Goal: Task Accomplishment & Management: Manage account settings

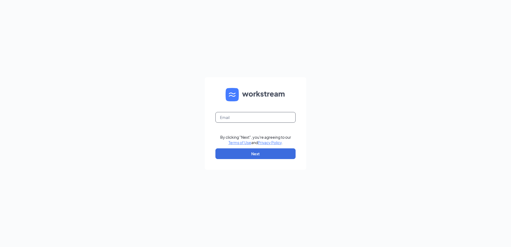
click at [247, 117] on input "text" at bounding box center [256, 117] width 80 height 11
type input "[EMAIL_ADDRESS][DOMAIN_NAME]"
click at [257, 155] on button "Next" at bounding box center [256, 153] width 80 height 11
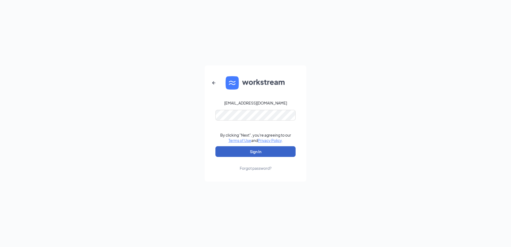
click at [245, 150] on button "Sign In" at bounding box center [256, 151] width 80 height 11
click at [223, 149] on button "Sign In" at bounding box center [256, 151] width 80 height 11
click at [215, 82] on icon "ArrowLeftNew" at bounding box center [214, 83] width 6 height 6
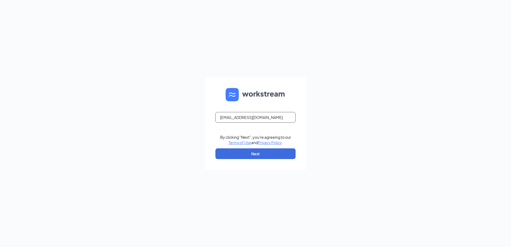
click at [260, 120] on input "[EMAIL_ADDRESS][DOMAIN_NAME]" at bounding box center [256, 117] width 80 height 11
click at [276, 119] on input "[EMAIL_ADDRESS][DOMAIN_NAME]" at bounding box center [256, 117] width 80 height 11
click at [277, 119] on input "text" at bounding box center [256, 117] width 80 height 11
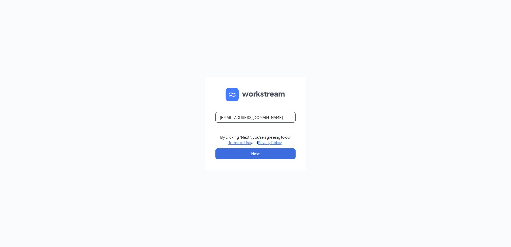
type input "[EMAIL_ADDRESS][DOMAIN_NAME]"
click at [265, 154] on button "Next" at bounding box center [256, 153] width 80 height 11
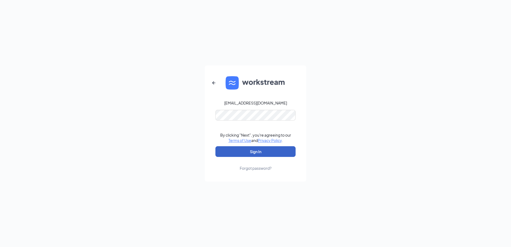
click at [273, 152] on button "Sign In" at bounding box center [256, 151] width 80 height 11
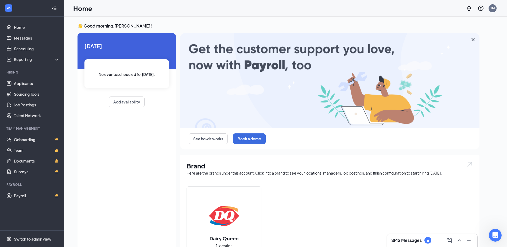
click at [55, 9] on icon "Collapse" at bounding box center [54, 8] width 5 height 5
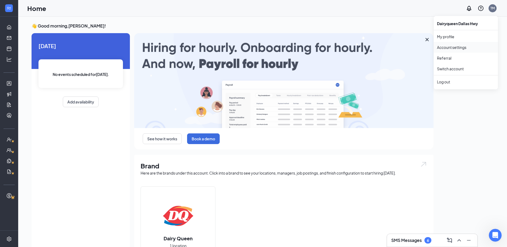
click at [466, 50] on link "Account settings" at bounding box center [466, 47] width 58 height 5
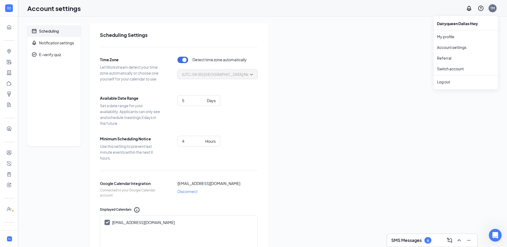
click at [496, 9] on div "TM" at bounding box center [493, 8] width 8 height 8
click at [462, 46] on link "Account settings" at bounding box center [466, 47] width 58 height 5
click at [56, 43] on div "Notification settings" at bounding box center [56, 42] width 35 height 5
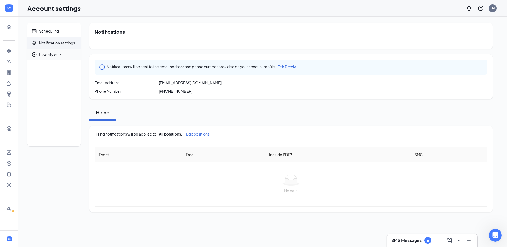
click at [54, 54] on div "E-verify quiz" at bounding box center [50, 54] width 22 height 5
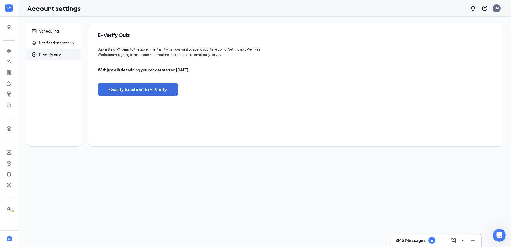
click at [473, 10] on icon "Notifications" at bounding box center [473, 8] width 4 height 5
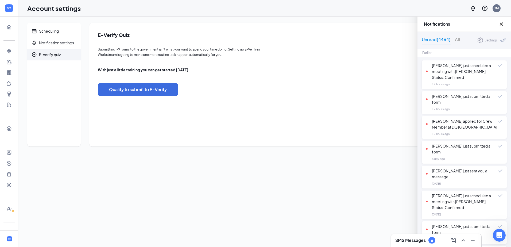
click at [501, 24] on icon "Cross" at bounding box center [501, 23] width 3 height 3
